Goal: Information Seeking & Learning: Learn about a topic

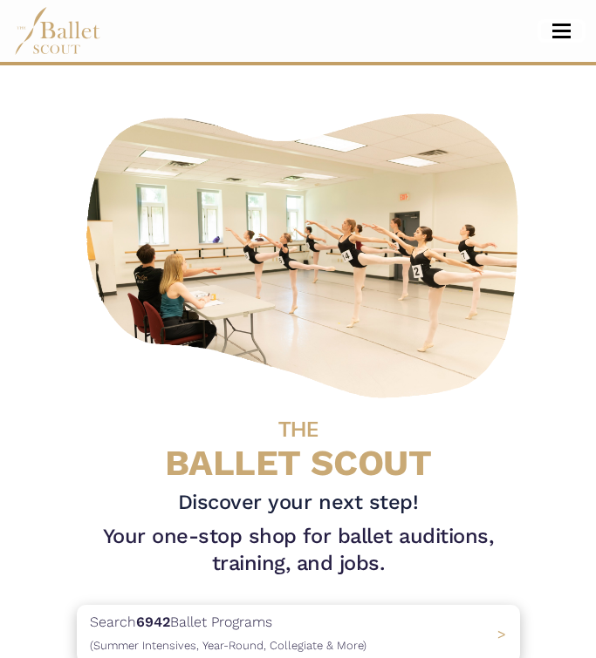
click at [552, 30] on span "Toggle navigation" at bounding box center [561, 31] width 18 height 3
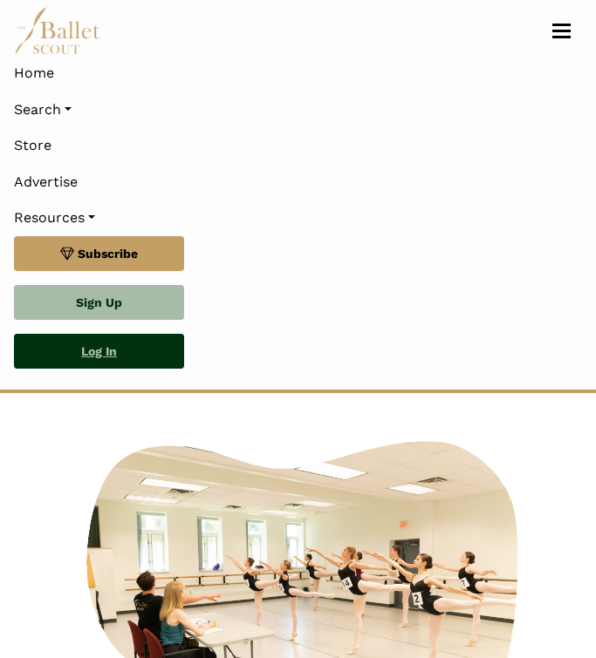
click at [92, 352] on link "Log In" at bounding box center [99, 351] width 170 height 35
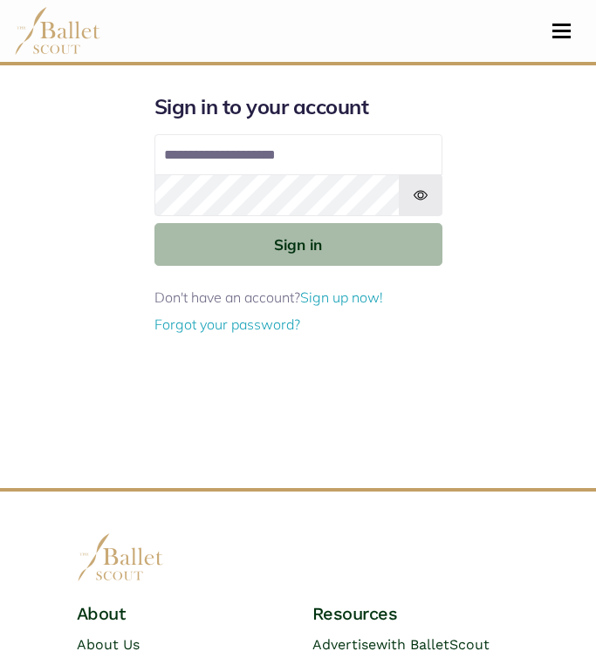
type input "**********"
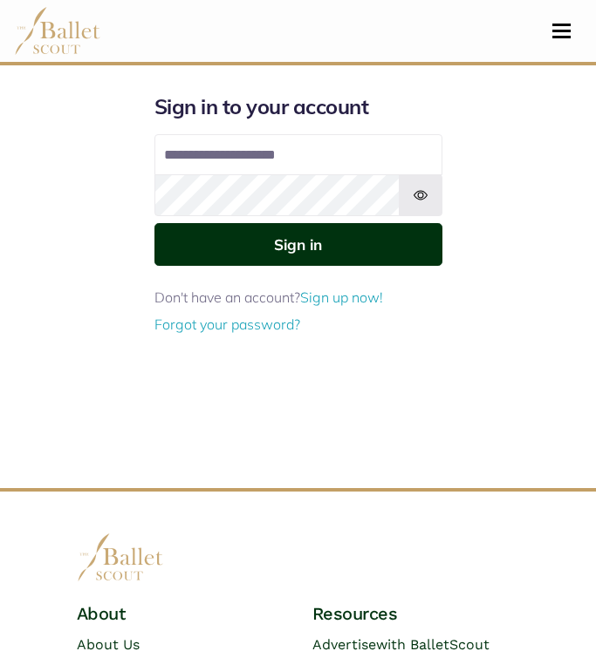
click at [219, 231] on button "Sign in" at bounding box center [298, 244] width 288 height 43
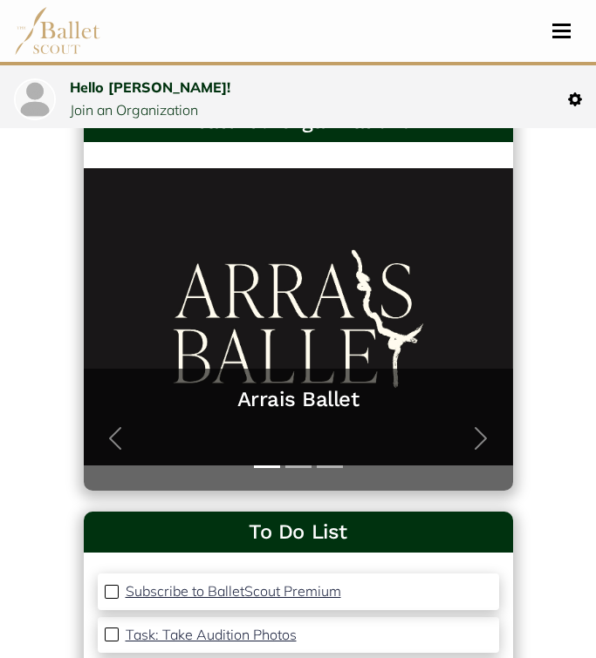
scroll to position [106, 0]
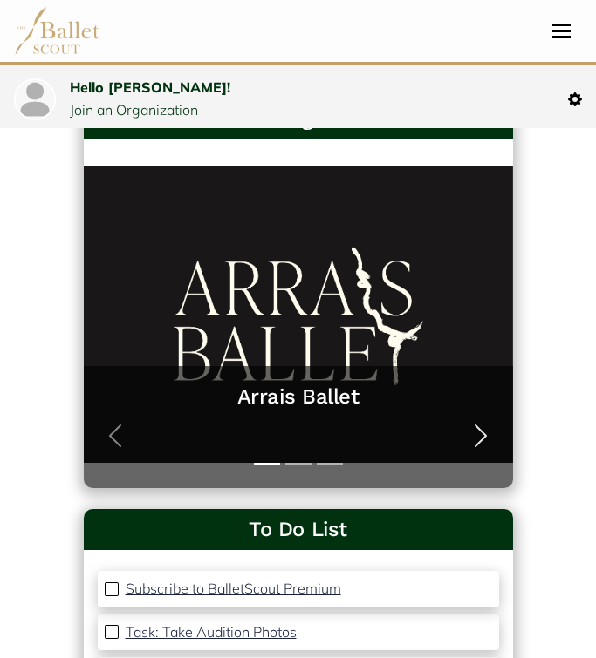
click at [473, 433] on span "button" at bounding box center [481, 436] width 28 height 28
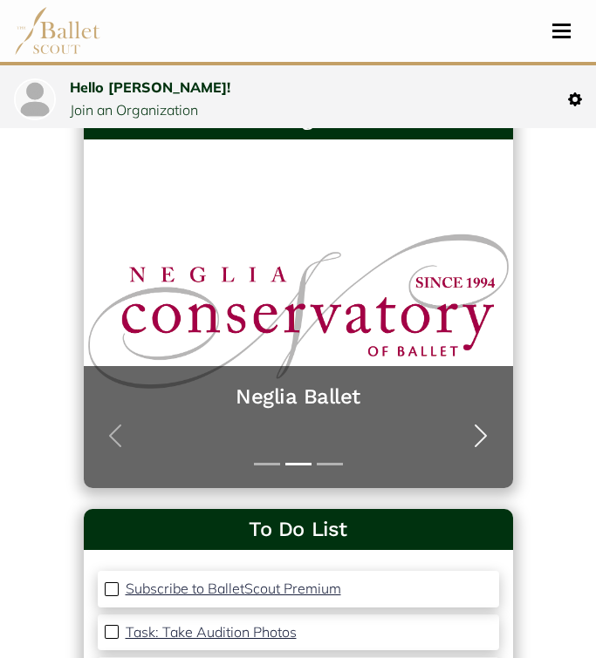
click at [473, 433] on span "button" at bounding box center [481, 436] width 28 height 28
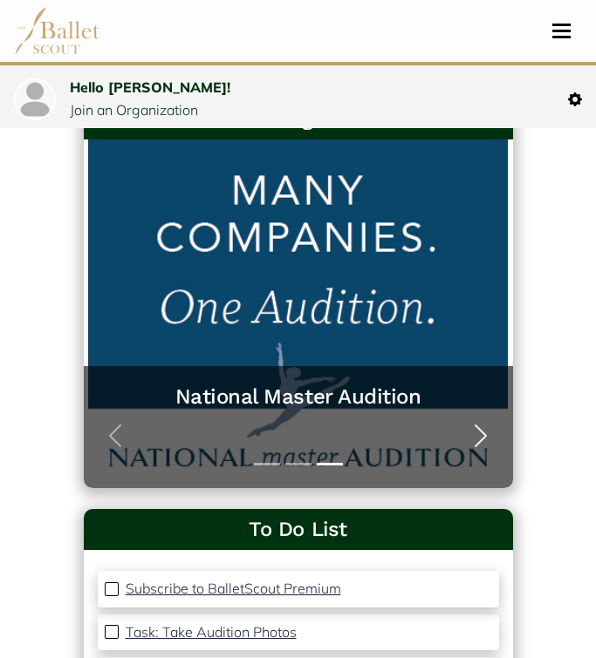
click at [473, 433] on span "button" at bounding box center [481, 436] width 28 height 28
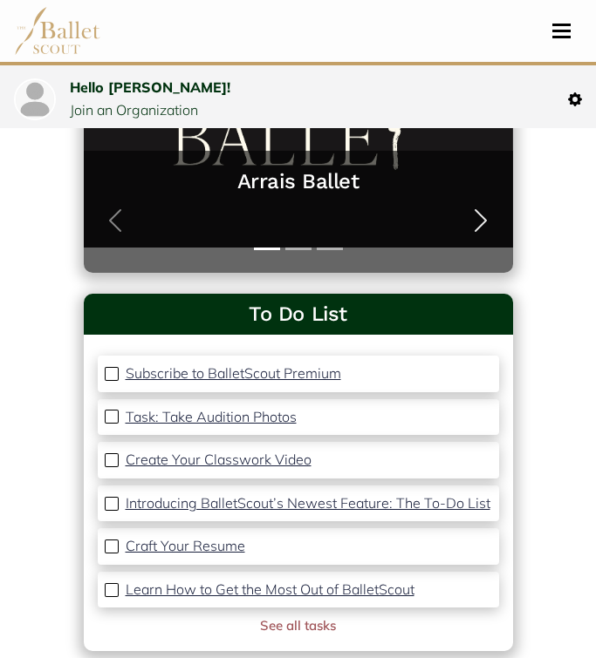
scroll to position [386, 0]
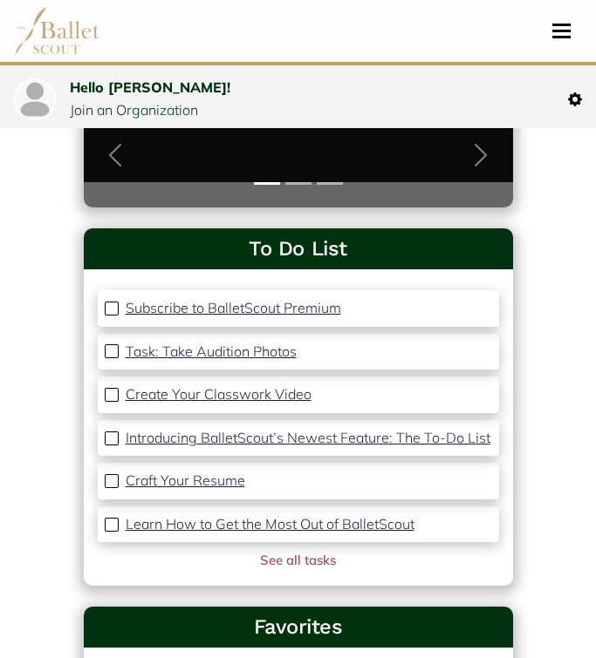
click at [200, 478] on p "Craft Your Resume" at bounding box center [185, 480] width 119 height 17
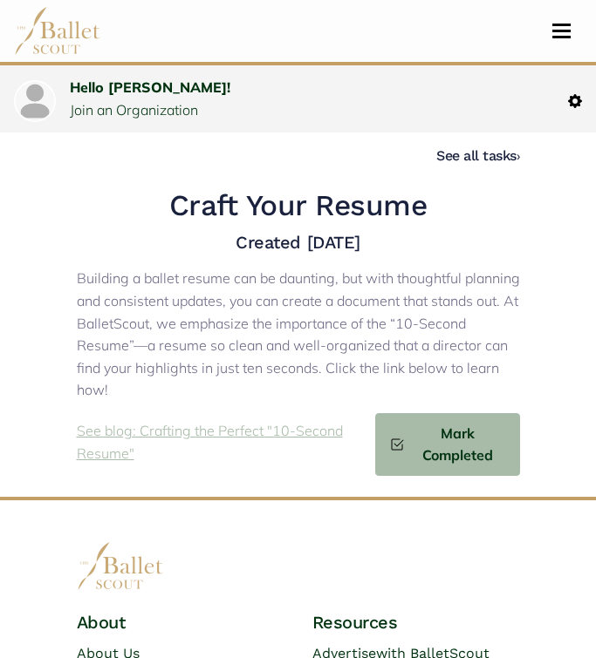
click at [149, 426] on p "See blog: Crafting the Perfect "10-Second Resume"" at bounding box center [226, 442] width 298 height 44
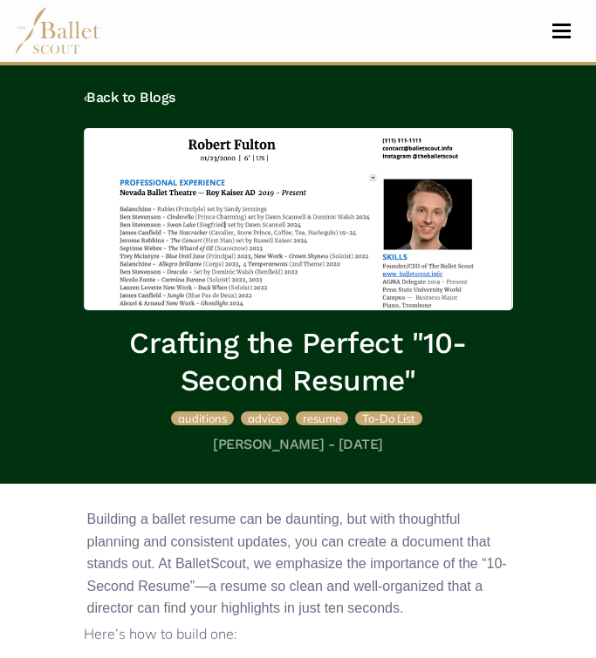
click at [233, 310] on div "‹ Back to Blogs Crafting the Perfect "10-Second Resume" auditions advice resume…" at bounding box center [298, 271] width 457 height 394
click at [219, 292] on img at bounding box center [298, 219] width 429 height 182
click at [221, 294] on img at bounding box center [298, 219] width 429 height 182
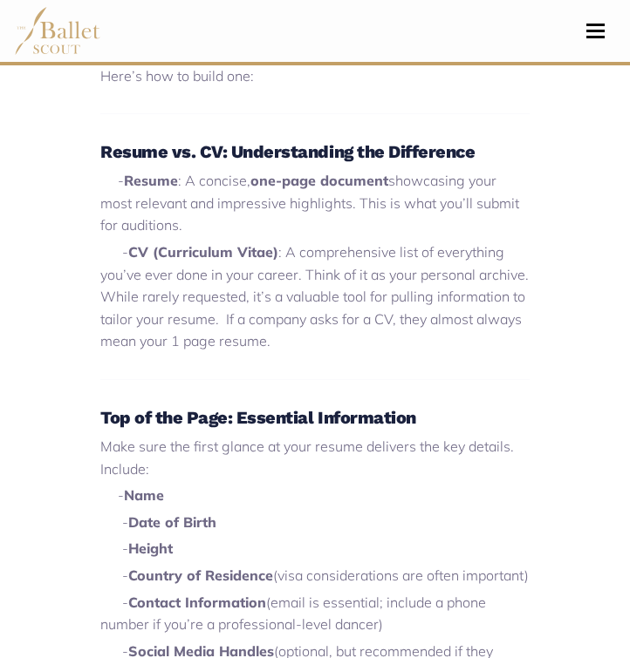
scroll to position [397, 0]
